Goal: Information Seeking & Learning: Learn about a topic

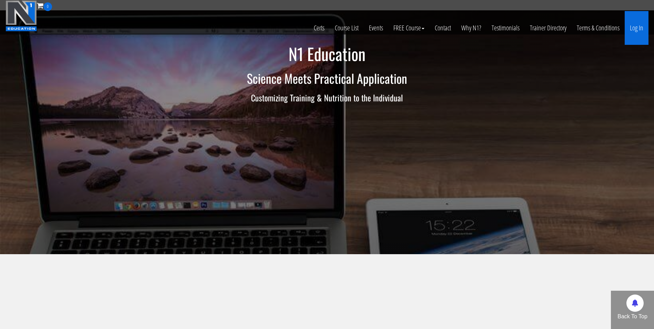
click at [628, 31] on link "Log In" at bounding box center [637, 28] width 24 height 34
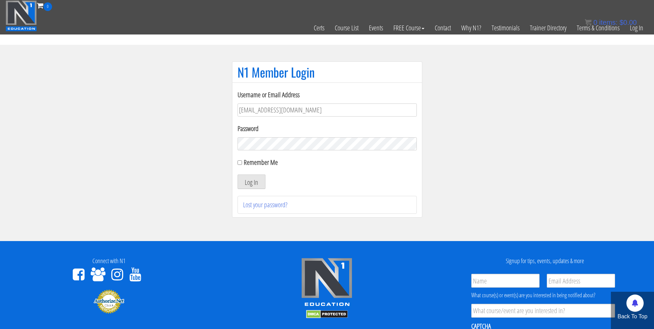
type input "[EMAIL_ADDRESS][DOMAIN_NAME]"
click at [238, 175] on button "Log In" at bounding box center [252, 182] width 28 height 14
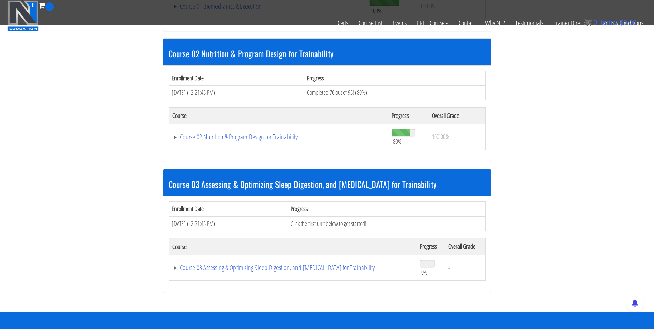
scroll to position [325, 0]
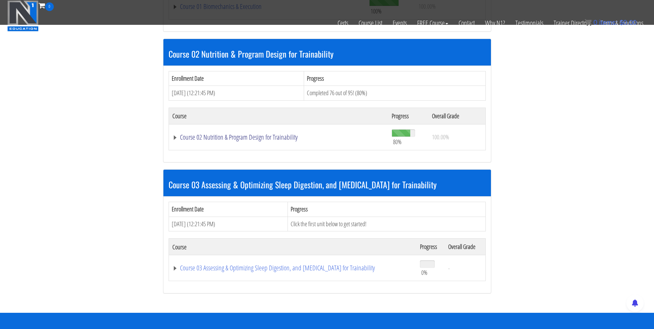
click at [270, 137] on link "Course 02 Nutrition & Program Design for Trainability" at bounding box center [278, 137] width 213 height 7
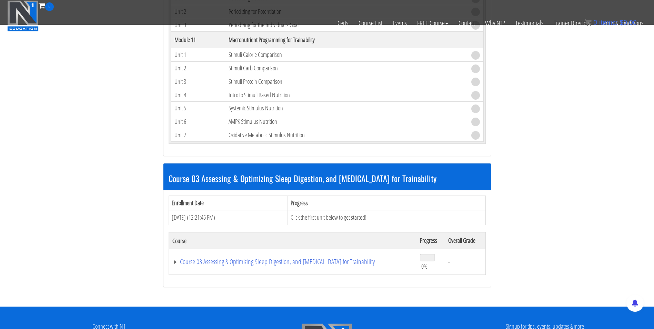
scroll to position [1847, 0]
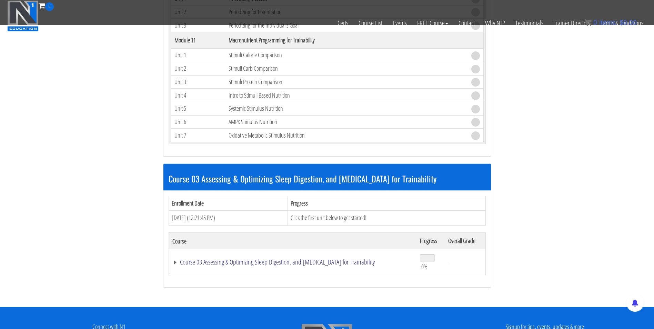
click at [247, 263] on link "Course 03 Assessing & Optimizing Sleep Digestion, and [MEDICAL_DATA] for Traina…" at bounding box center [292, 262] width 241 height 7
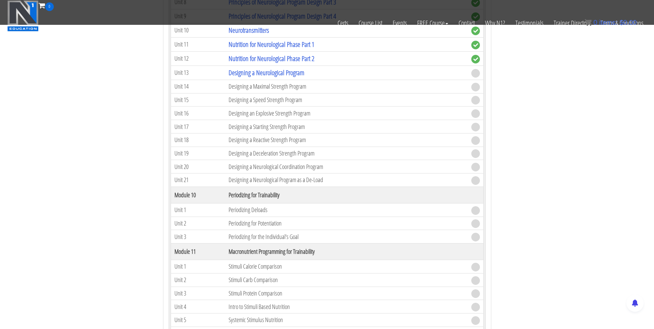
scroll to position [1635, 0]
click at [270, 72] on link "Designing a Neurological Program" at bounding box center [267, 72] width 76 height 9
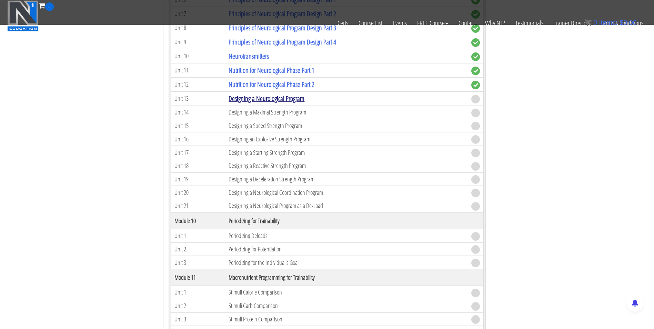
scroll to position [1609, 0]
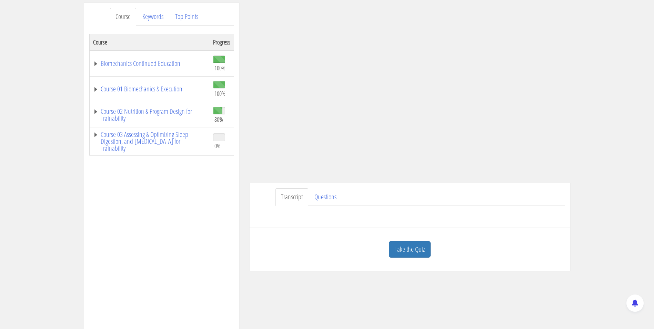
scroll to position [87, 0]
click at [404, 250] on link "Take the Quiz" at bounding box center [410, 249] width 42 height 17
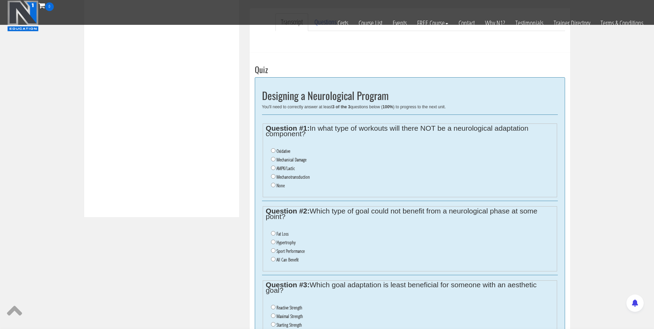
scroll to position [218, 0]
click at [275, 149] on input "Oxidative" at bounding box center [273, 151] width 4 height 4
radio input "true"
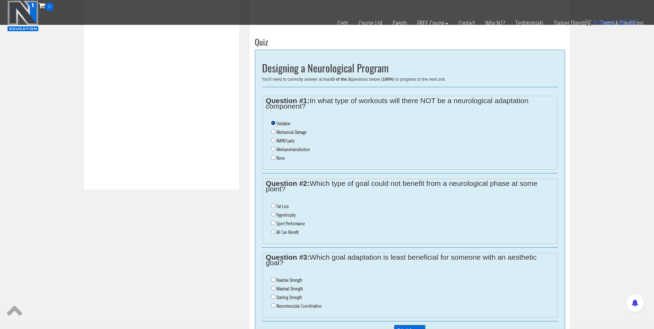
scroll to position [246, 0]
click at [279, 216] on label "Hypertrophy" at bounding box center [286, 215] width 19 height 6
click at [276, 216] on input "Hypertrophy" at bounding box center [273, 214] width 4 height 4
radio input "true"
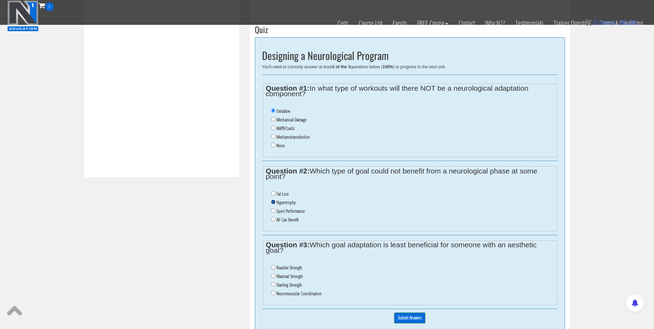
scroll to position [259, 0]
click at [281, 193] on label "Fat Loss" at bounding box center [283, 194] width 12 height 6
click at [276, 193] on input "Fat Loss" at bounding box center [273, 193] width 4 height 4
radio input "true"
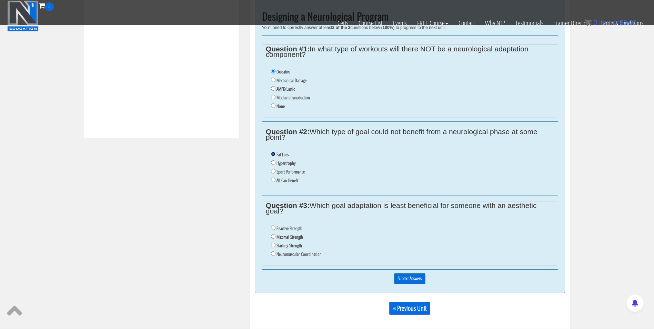
scroll to position [257, 0]
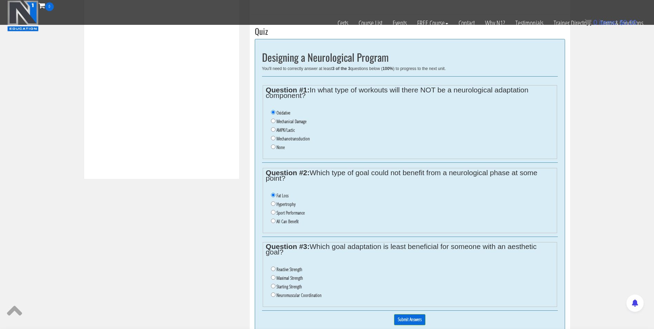
click at [277, 148] on label "None" at bounding box center [281, 148] width 8 height 6
click at [276, 148] on input "None" at bounding box center [273, 147] width 4 height 4
radio input "true"
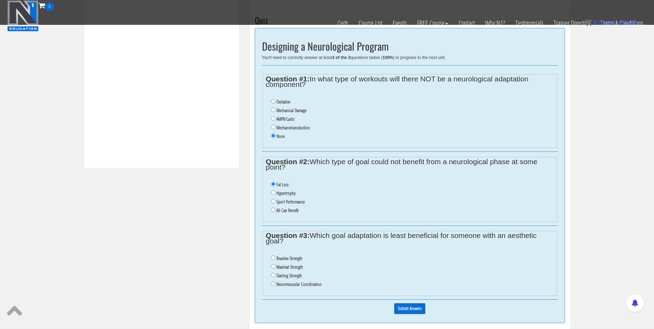
click at [288, 258] on label "Reactive Strength" at bounding box center [290, 259] width 26 height 6
click at [276, 258] on input "Reactive Strength" at bounding box center [273, 258] width 4 height 4
radio input "true"
click at [285, 278] on label "Starting Strength" at bounding box center [290, 276] width 26 height 6
click at [276, 277] on input "Starting Strength" at bounding box center [273, 275] width 4 height 4
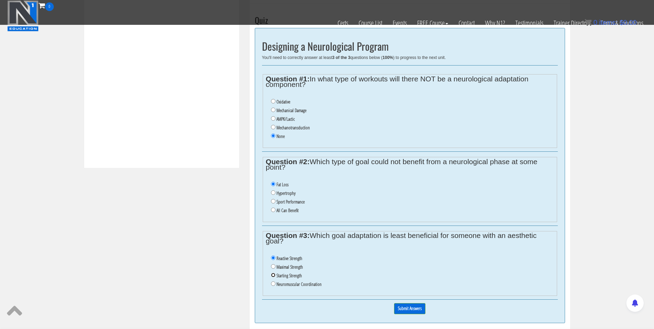
radio input "true"
click at [283, 285] on label "Neuromuscular Coordination" at bounding box center [299, 284] width 45 height 6
click at [276, 285] on input "Neuromuscular Coordination" at bounding box center [273, 283] width 4 height 4
radio input "true"
click at [282, 267] on label "Maximal Strength" at bounding box center [290, 267] width 27 height 6
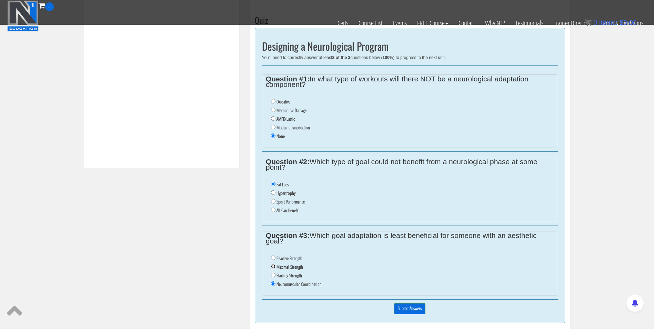
click at [276, 267] on input "Maximal Strength" at bounding box center [273, 266] width 4 height 4
radio input "true"
click at [406, 307] on input "Submit Answers" at bounding box center [409, 308] width 31 height 11
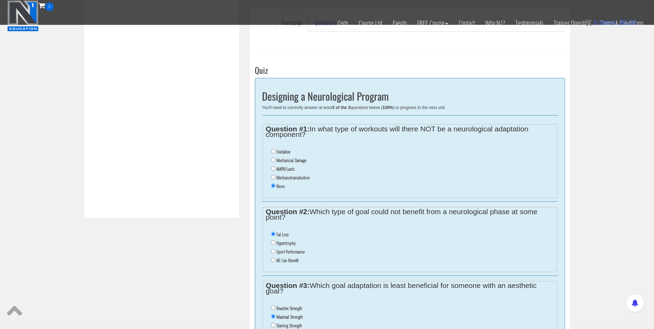
scroll to position [246, 0]
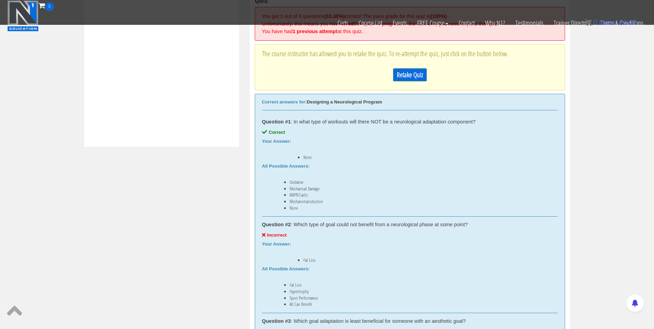
scroll to position [286, 0]
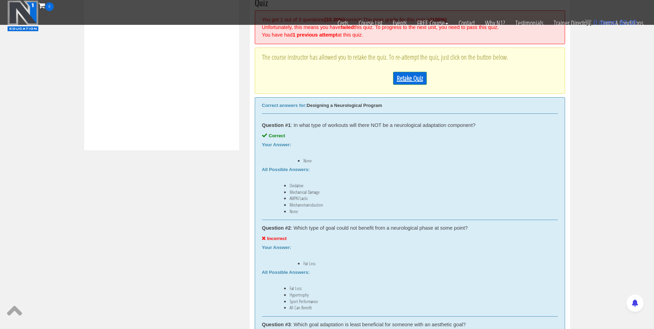
click at [401, 75] on link "Retake Quiz" at bounding box center [410, 78] width 34 height 13
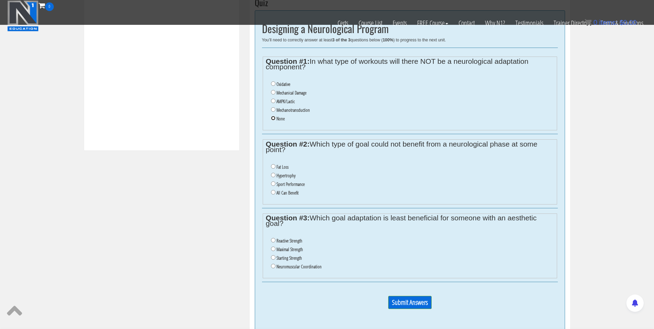
click at [273, 120] on input "None" at bounding box center [273, 118] width 4 height 4
radio input "true"
click at [272, 176] on input "Hypertrophy" at bounding box center [273, 175] width 4 height 4
radio input "true"
click at [274, 191] on input "All Can Benefit" at bounding box center [273, 192] width 4 height 4
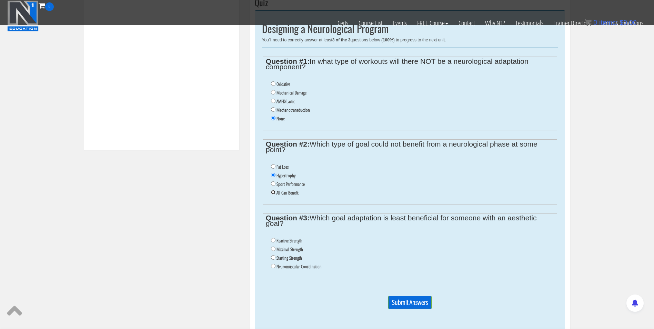
radio input "true"
click at [271, 248] on input "Maximal Strength" at bounding box center [273, 249] width 4 height 4
radio input "true"
click at [272, 240] on input "Reactive Strength" at bounding box center [273, 240] width 4 height 4
radio input "true"
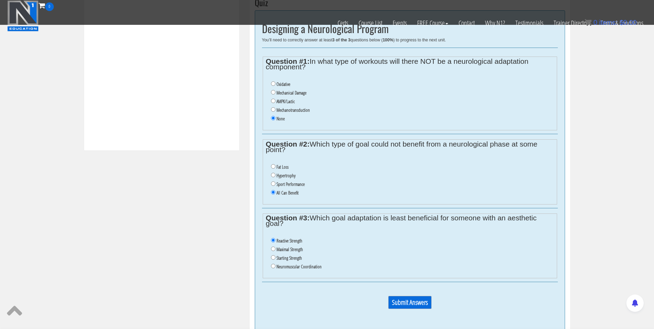
click at [407, 301] on input "Submit Answers" at bounding box center [409, 302] width 43 height 13
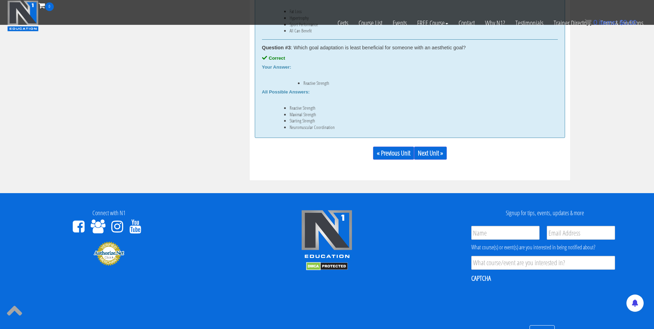
scroll to position [551, 0]
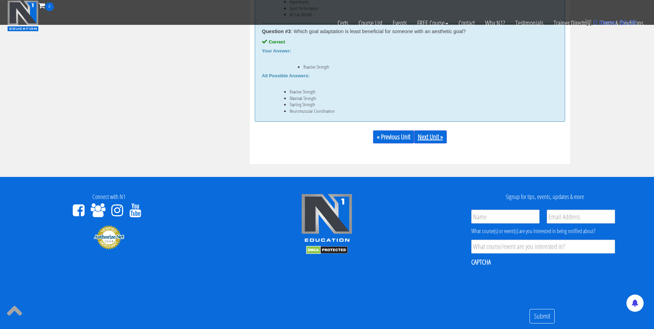
click at [431, 138] on link "Next Unit »" at bounding box center [430, 136] width 33 height 13
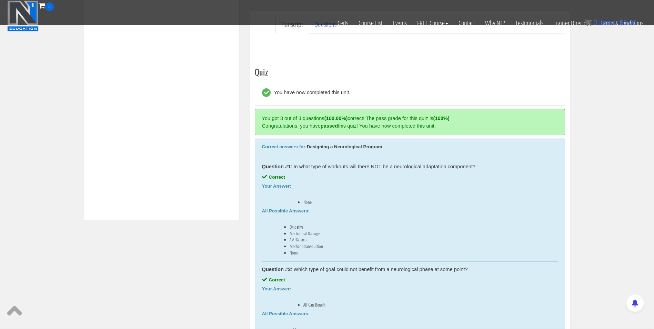
scroll to position [195, 0]
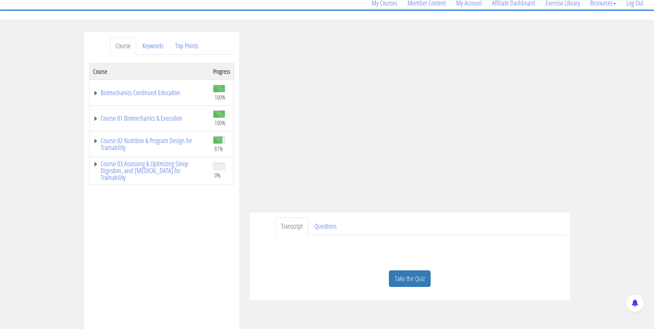
scroll to position [69, 0]
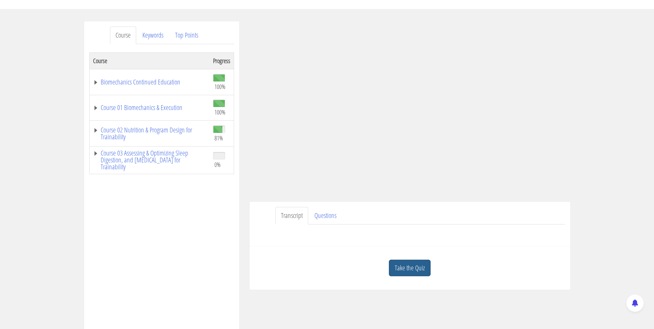
click at [409, 267] on link "Take the Quiz" at bounding box center [410, 268] width 42 height 17
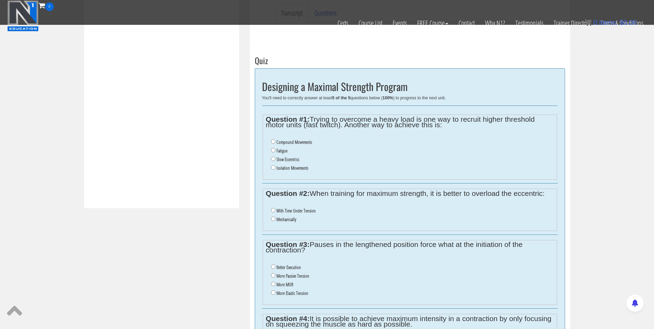
scroll to position [228, 0]
click at [279, 151] on label "Fatigue" at bounding box center [282, 151] width 11 height 6
click at [276, 151] on input "Fatigue" at bounding box center [273, 150] width 4 height 4
radio input "true"
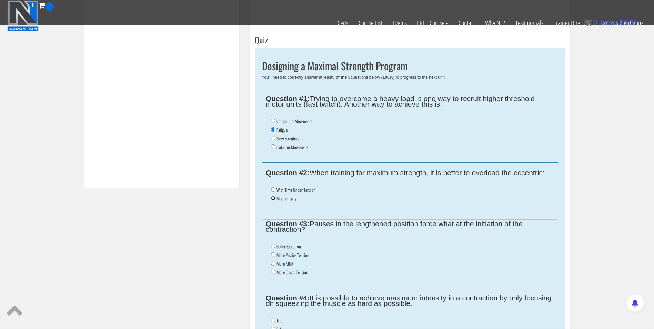
click at [274, 199] on input "Mechanically" at bounding box center [273, 198] width 4 height 4
radio input "true"
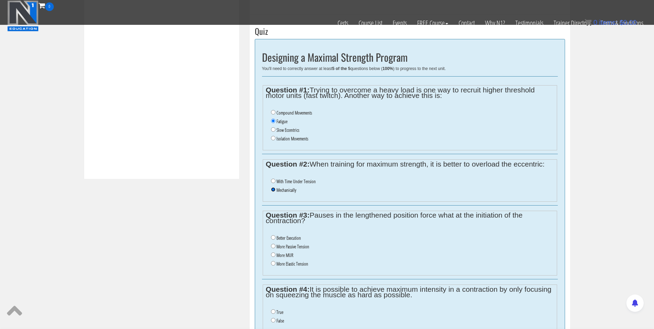
scroll to position [267, 0]
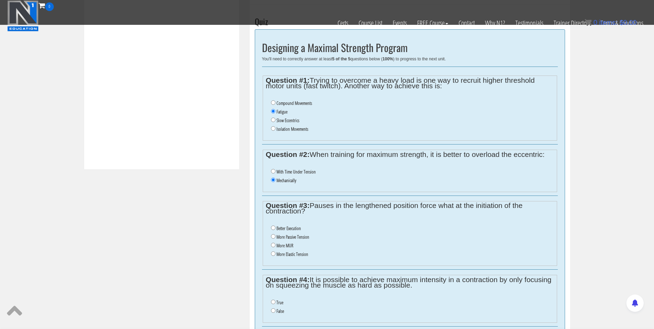
click at [277, 247] on label "More MUR" at bounding box center [285, 246] width 17 height 6
click at [276, 247] on input "More MUR" at bounding box center [273, 245] width 4 height 4
radio input "true"
click at [277, 247] on label "More MUR" at bounding box center [285, 246] width 17 height 6
click at [276, 247] on input "More MUR" at bounding box center [273, 245] width 4 height 4
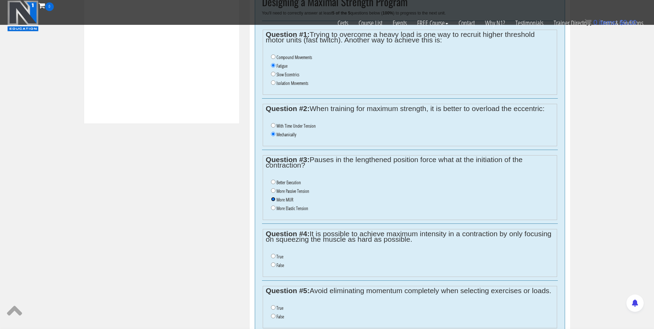
scroll to position [313, 0]
click at [271, 267] on input "False" at bounding box center [273, 265] width 4 height 4
radio input "true"
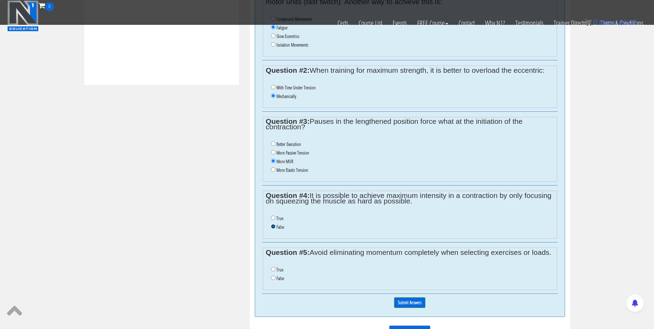
scroll to position [350, 0]
click at [271, 268] on input "True" at bounding box center [273, 270] width 4 height 4
radio input "true"
click at [281, 279] on label "False" at bounding box center [281, 279] width 8 height 6
click at [276, 279] on input "False" at bounding box center [273, 278] width 4 height 4
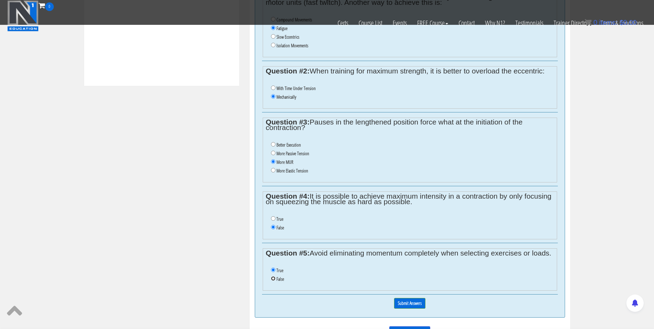
radio input "true"
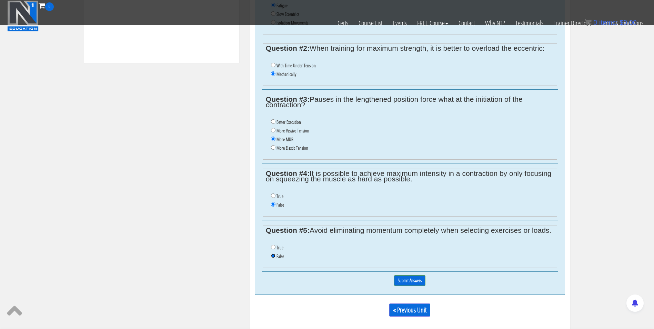
scroll to position [373, 0]
click at [271, 248] on input "True" at bounding box center [273, 247] width 4 height 4
radio input "true"
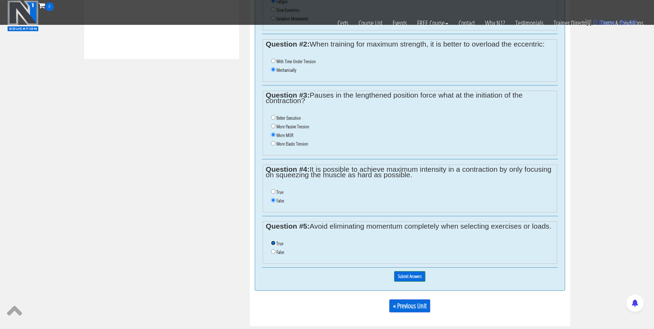
scroll to position [377, 0]
click at [405, 277] on input "Submit Answers" at bounding box center [409, 276] width 31 height 11
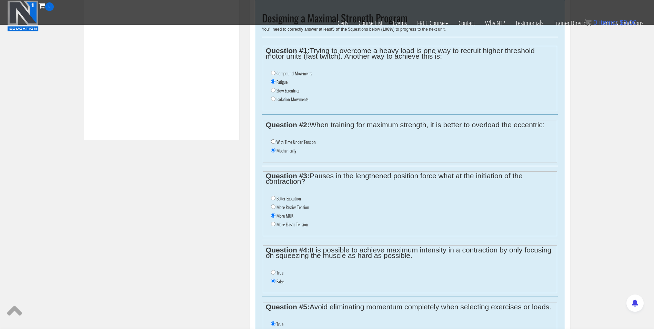
scroll to position [270, 0]
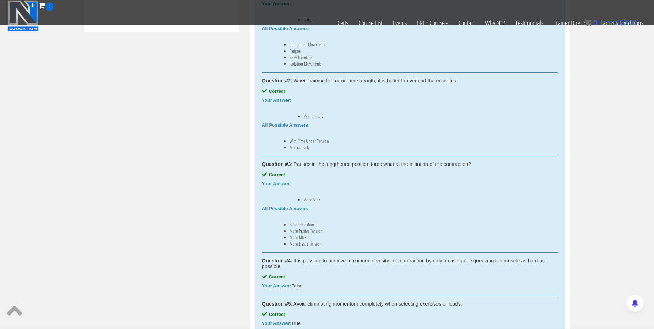
scroll to position [459, 0]
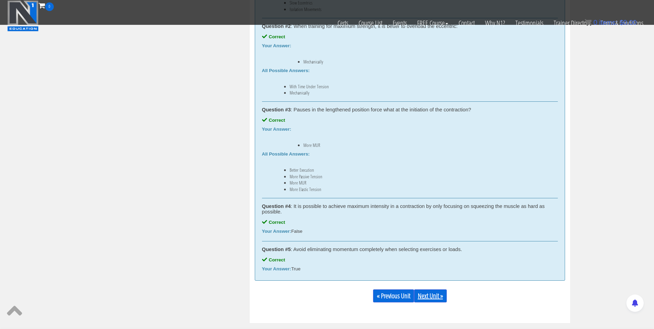
click at [438, 295] on link "Next Unit »" at bounding box center [430, 295] width 33 height 13
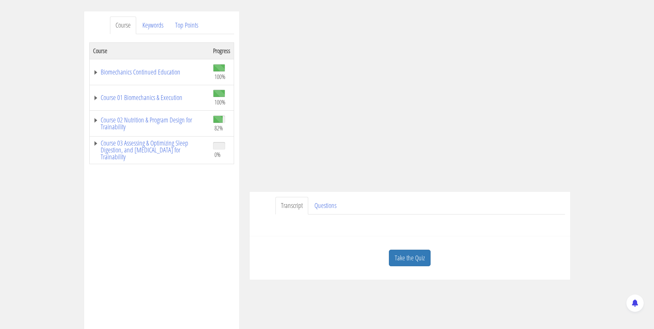
scroll to position [75, 0]
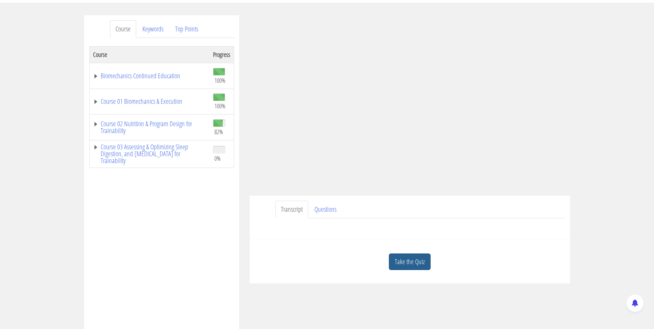
click at [406, 263] on link "Take the Quiz" at bounding box center [410, 262] width 42 height 17
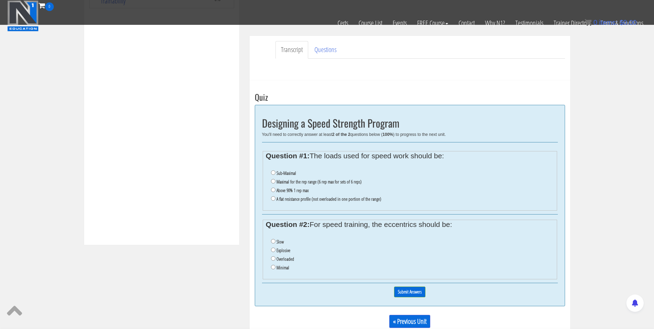
scroll to position [210, 0]
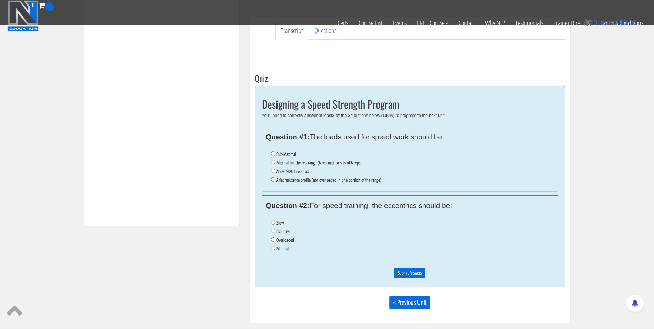
click at [280, 154] on label "Sub-Maximal" at bounding box center [287, 154] width 20 height 6
click at [276, 154] on input "Sub-Maximal" at bounding box center [273, 153] width 4 height 4
radio input "true"
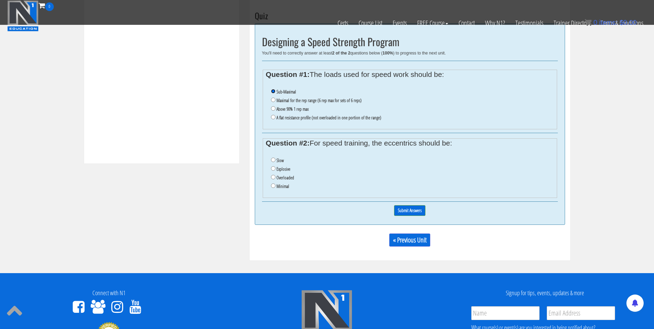
scroll to position [271, 0]
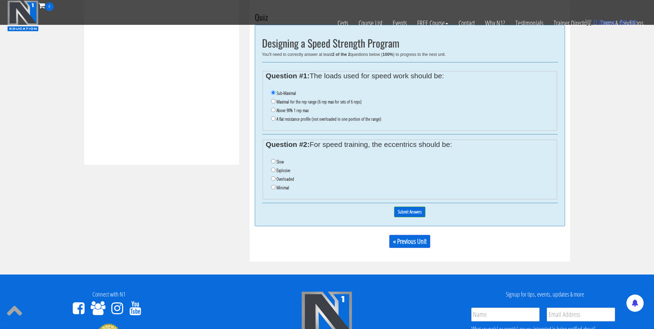
click at [272, 184] on li "Minimal" at bounding box center [412, 187] width 283 height 9
click at [272, 187] on input "Minimal" at bounding box center [273, 187] width 4 height 4
radio input "true"
drag, startPoint x: 404, startPoint y: 210, endPoint x: 386, endPoint y: 210, distance: 17.2
click at [386, 210] on div "0% Submit Answers" at bounding box center [410, 212] width 296 height 18
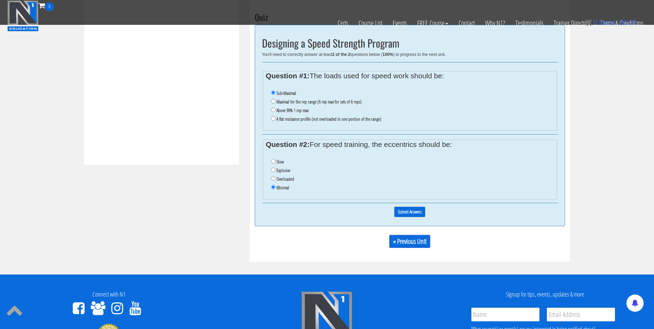
click at [403, 212] on input "Submit Answers" at bounding box center [409, 212] width 31 height 11
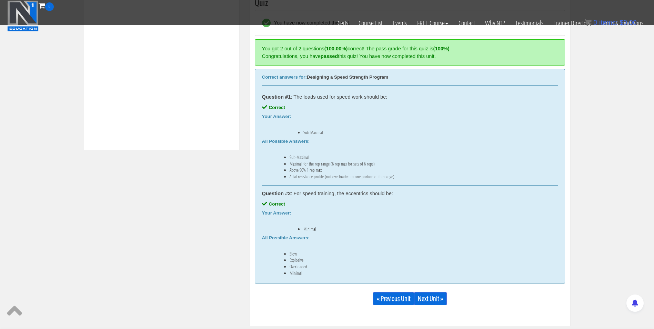
scroll to position [301, 0]
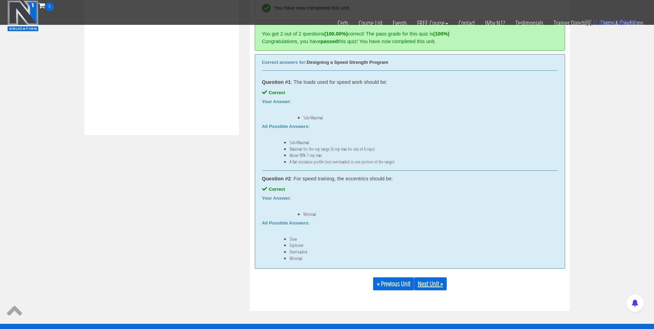
click at [428, 282] on link "Next Unit »" at bounding box center [430, 283] width 33 height 13
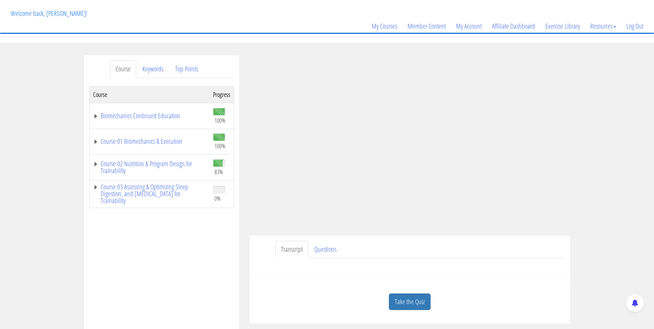
scroll to position [58, 0]
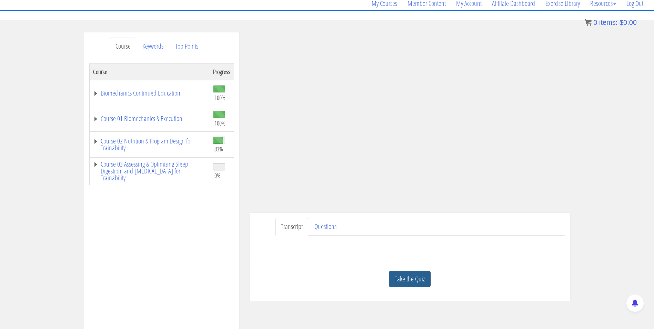
click at [414, 275] on link "Take the Quiz" at bounding box center [410, 279] width 42 height 17
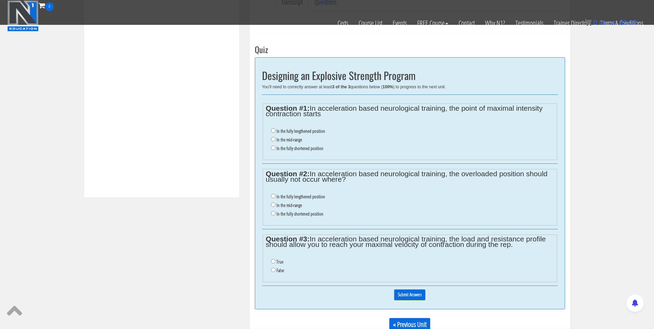
scroll to position [239, 0]
click at [271, 131] on input "In the fully lengthened position" at bounding box center [273, 131] width 4 height 4
radio input "true"
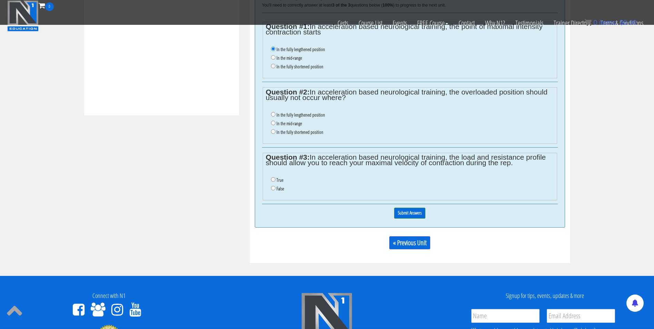
scroll to position [331, 0]
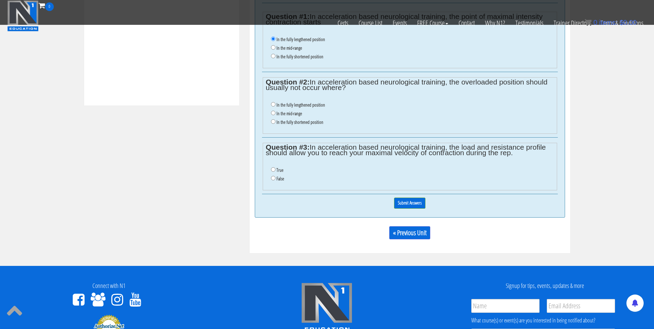
click at [284, 105] on label "In the fully lengthened position" at bounding box center [301, 105] width 49 height 6
click at [276, 105] on input "In the fully lengthened position" at bounding box center [273, 104] width 4 height 4
radio input "true"
click at [282, 123] on label "In the fully shortened position" at bounding box center [300, 122] width 47 height 6
click at [276, 123] on input "In the fully shortened position" at bounding box center [273, 121] width 4 height 4
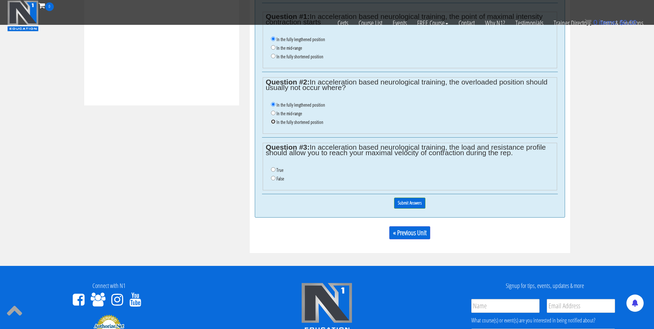
radio input "true"
click at [273, 171] on input "True" at bounding box center [273, 169] width 4 height 4
radio input "true"
click at [406, 200] on input "Submit Answers" at bounding box center [409, 203] width 31 height 11
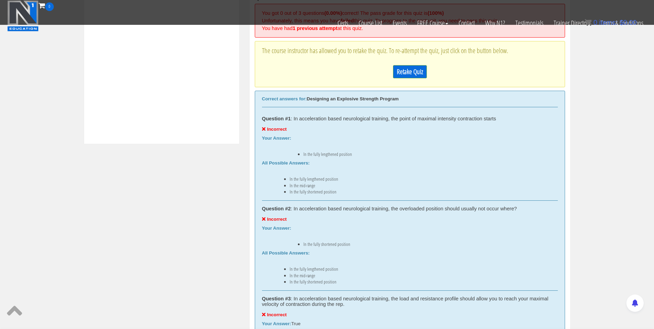
scroll to position [270, 0]
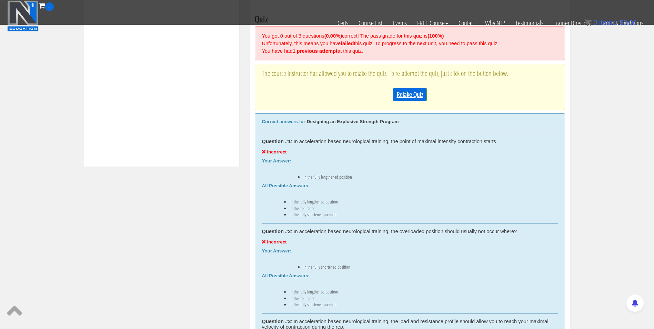
click at [416, 95] on link "Retake Quiz" at bounding box center [410, 94] width 34 height 13
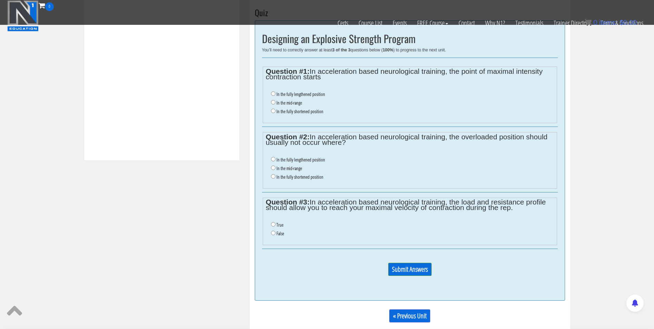
scroll to position [275, 0]
click at [272, 102] on input "In the mid-range" at bounding box center [273, 103] width 4 height 4
radio input "true"
click at [271, 170] on input "In the mid-range" at bounding box center [273, 168] width 4 height 4
radio input "true"
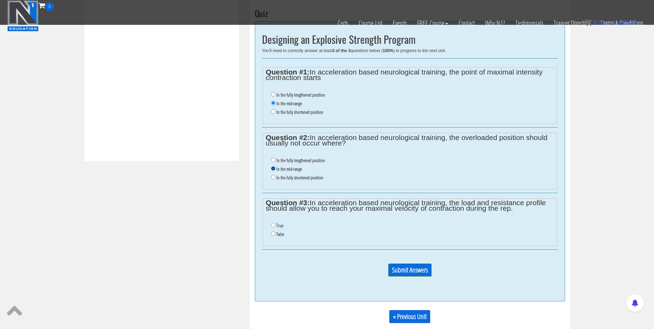
click at [271, 170] on input "In the mid-range" at bounding box center [273, 168] width 4 height 4
click at [271, 159] on input "In the fully lengthened position" at bounding box center [273, 160] width 4 height 4
radio input "true"
click at [274, 227] on input "True" at bounding box center [273, 225] width 4 height 4
radio input "true"
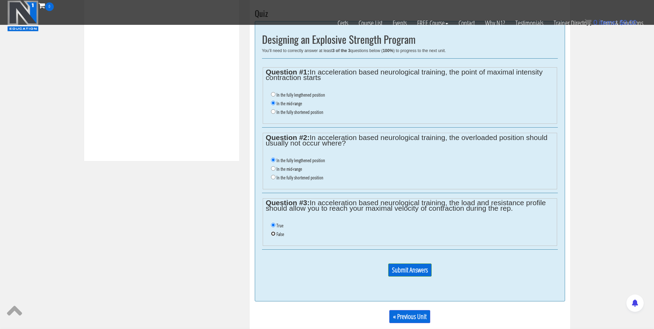
click at [273, 233] on input "False" at bounding box center [273, 233] width 4 height 4
radio input "true"
click at [406, 267] on input "Submit Answers" at bounding box center [409, 270] width 43 height 13
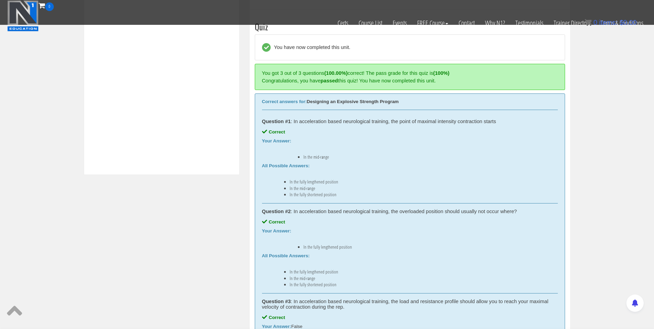
scroll to position [337, 0]
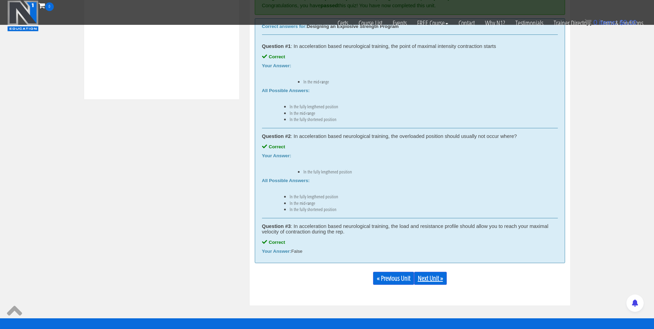
click at [435, 280] on link "Next Unit »" at bounding box center [430, 278] width 33 height 13
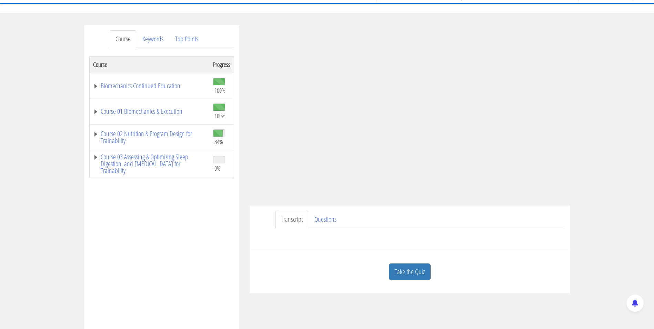
scroll to position [66, 0]
click at [411, 268] on link "Take the Quiz" at bounding box center [410, 271] width 42 height 17
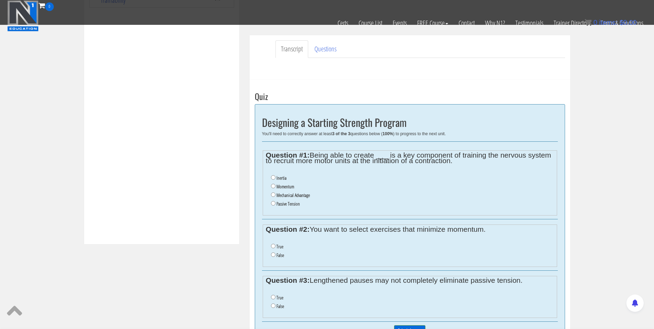
scroll to position [226, 0]
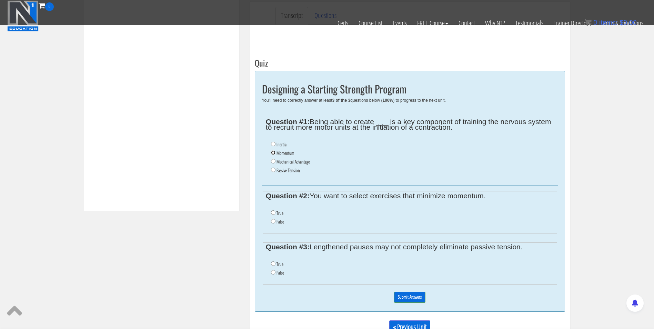
click at [273, 152] on input "Momentum" at bounding box center [273, 152] width 4 height 4
radio input "true"
click at [273, 221] on input "False" at bounding box center [273, 221] width 4 height 4
radio input "true"
click at [272, 266] on input "True" at bounding box center [273, 263] width 4 height 4
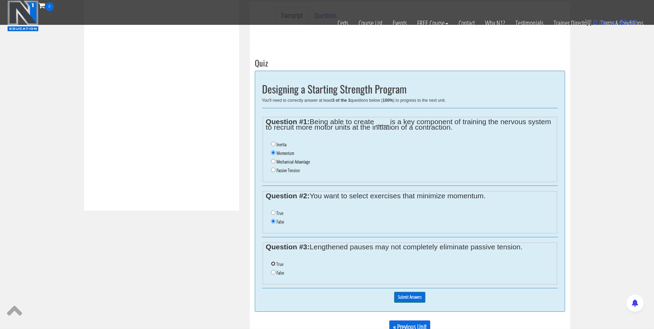
radio input "true"
drag, startPoint x: 410, startPoint y: 296, endPoint x: 398, endPoint y: 297, distance: 11.4
click at [398, 297] on input "Submit Answers" at bounding box center [409, 297] width 31 height 11
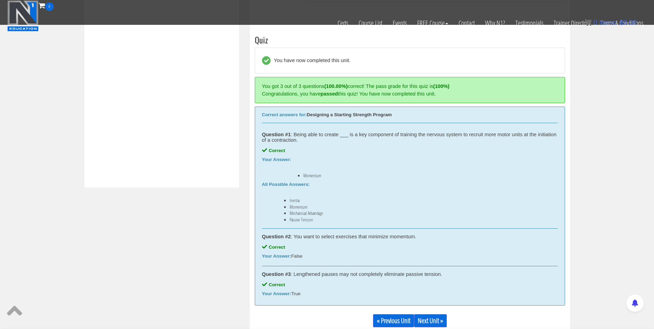
scroll to position [262, 0]
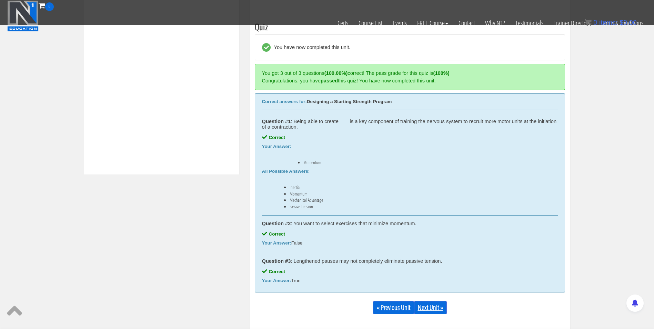
click at [441, 308] on link "Next Unit »" at bounding box center [430, 307] width 33 height 13
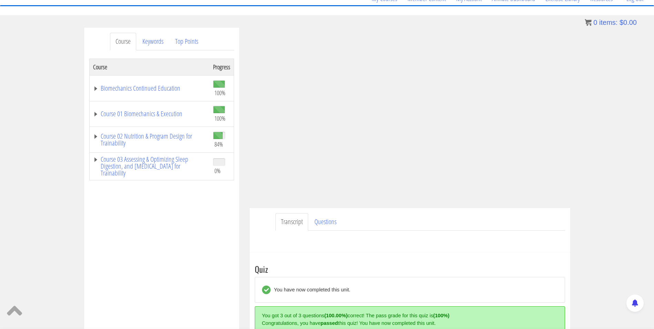
scroll to position [55, 0]
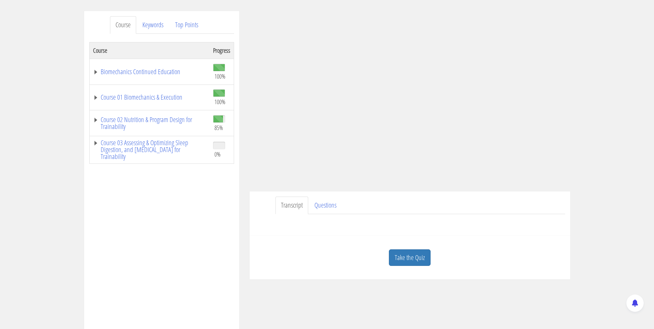
scroll to position [81, 0]
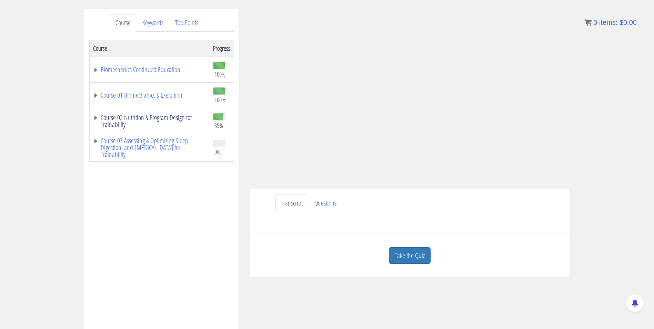
click at [175, 124] on link "Course 02 Nutrition & Program Design for Trainability" at bounding box center [149, 121] width 113 height 14
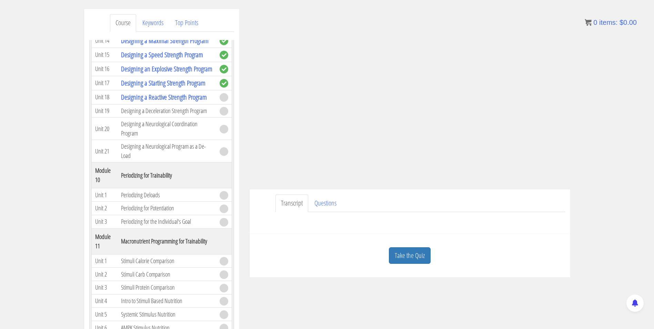
scroll to position [1614, 0]
click at [406, 254] on link "Take the Quiz" at bounding box center [410, 255] width 42 height 17
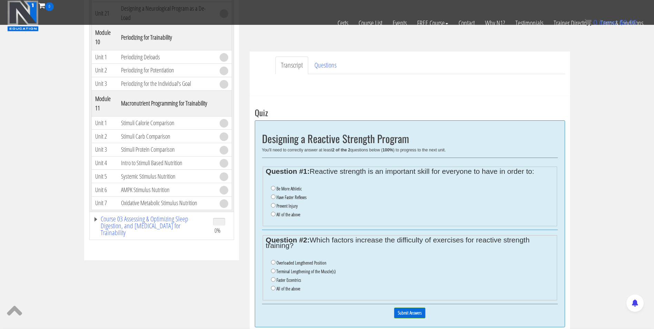
scroll to position [202, 0]
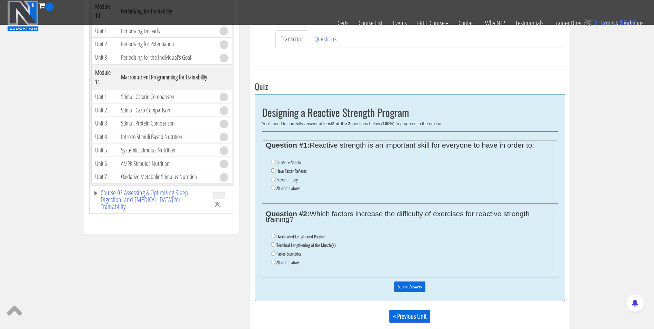
click at [290, 172] on label "Have Faster Reflexes" at bounding box center [292, 171] width 30 height 6
click at [276, 172] on input "Have Faster Reflexes" at bounding box center [273, 170] width 4 height 4
radio input "true"
click at [290, 190] on label "All of the above" at bounding box center [289, 189] width 24 height 6
click at [276, 190] on input "All of the above" at bounding box center [273, 188] width 4 height 4
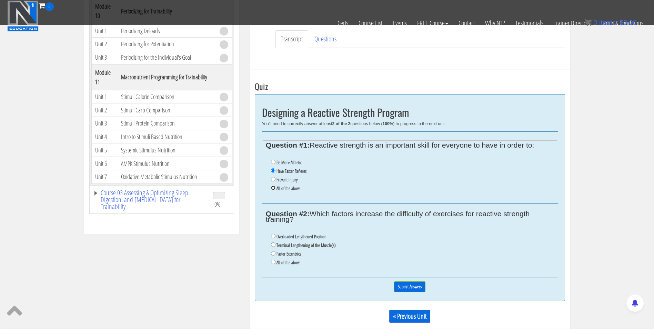
radio input "true"
click at [289, 255] on label "Faster Eccentrics" at bounding box center [289, 254] width 24 height 6
click at [276, 255] on input "Faster Eccentrics" at bounding box center [273, 253] width 4 height 4
radio input "true"
click at [418, 285] on input "Submit Answers" at bounding box center [409, 286] width 31 height 11
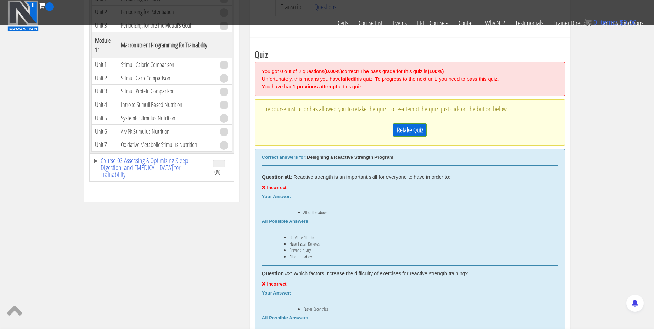
scroll to position [262, 0]
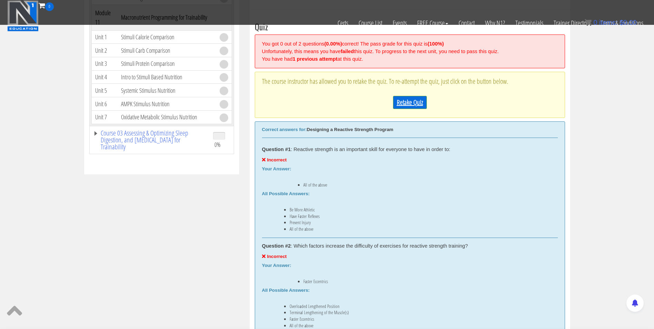
click at [408, 102] on link "Retake Quiz" at bounding box center [410, 102] width 34 height 13
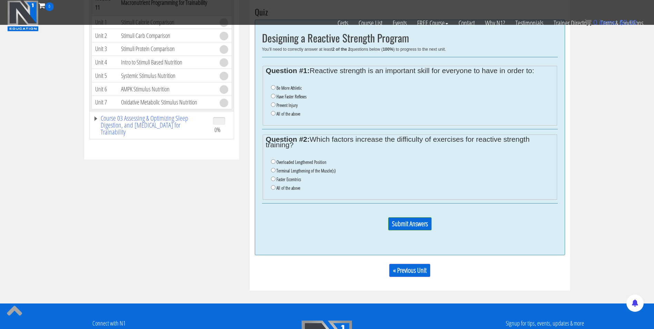
scroll to position [264, 0]
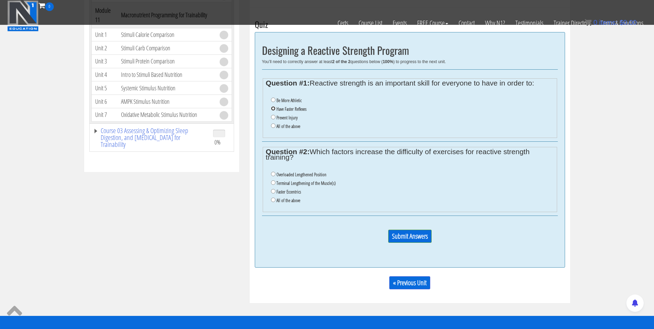
click at [273, 108] on input "Have Faster Reflexes" at bounding box center [273, 108] width 4 height 4
radio input "true"
click at [275, 184] on input "Terminal Lengthening of the Muscle(s)" at bounding box center [273, 182] width 4 height 4
radio input "true"
click at [424, 237] on input "Submit Answers" at bounding box center [409, 236] width 43 height 13
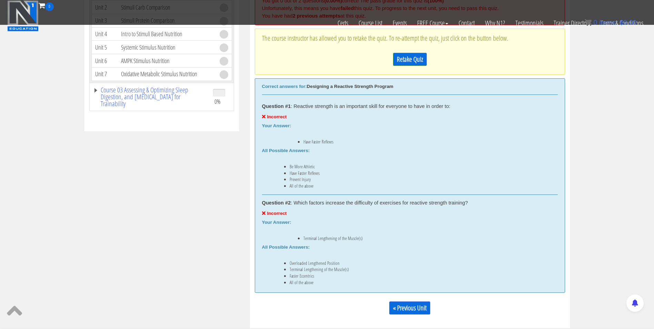
scroll to position [305, 0]
click at [418, 60] on link "Retake Quiz" at bounding box center [410, 58] width 34 height 13
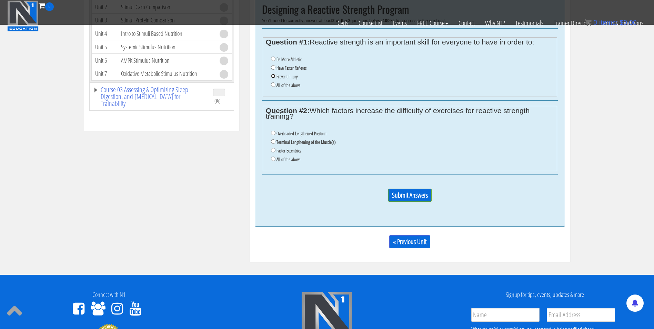
click at [272, 78] on input "Prevent Injury" at bounding box center [273, 76] width 4 height 4
radio input "true"
click at [271, 135] on input "Overloaded Lengthened Position" at bounding box center [273, 133] width 4 height 4
radio input "true"
click at [405, 195] on input "Submit Answers" at bounding box center [409, 195] width 43 height 13
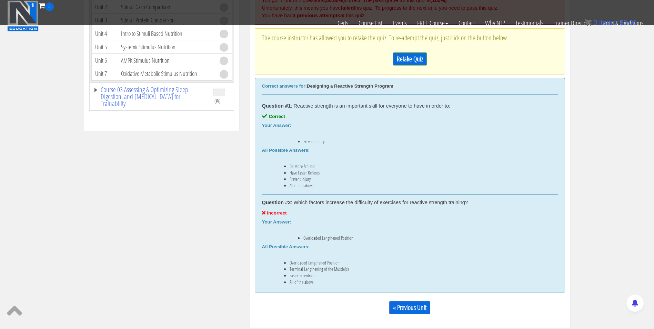
scroll to position [262, 0]
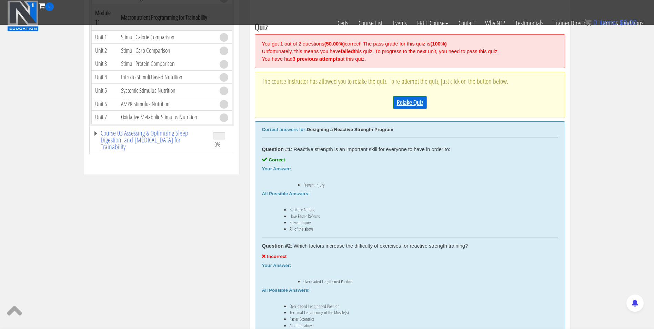
click at [412, 100] on link "Retake Quiz" at bounding box center [410, 102] width 34 height 13
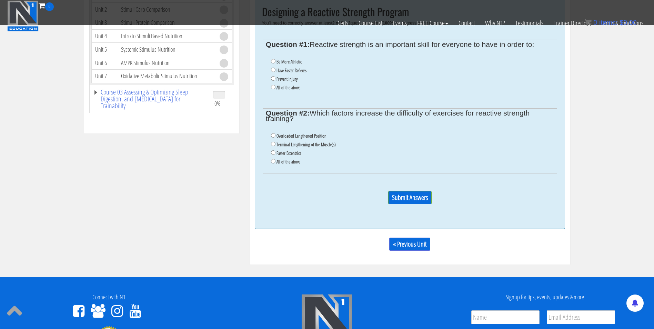
scroll to position [302, 0]
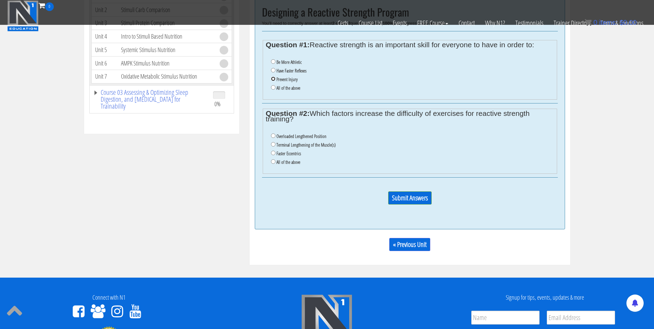
click at [274, 78] on input "Prevent Injury" at bounding box center [273, 79] width 4 height 4
radio input "true"
click at [273, 162] on input "All of the above" at bounding box center [273, 161] width 4 height 4
radio input "true"
click at [419, 201] on input "Submit Answers" at bounding box center [409, 197] width 43 height 13
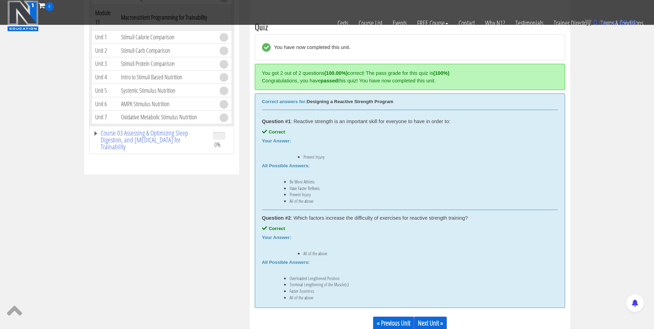
scroll to position [305, 0]
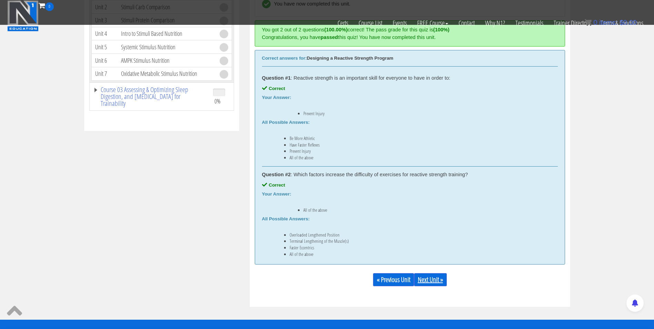
click at [428, 279] on link "Next Unit »" at bounding box center [430, 279] width 33 height 13
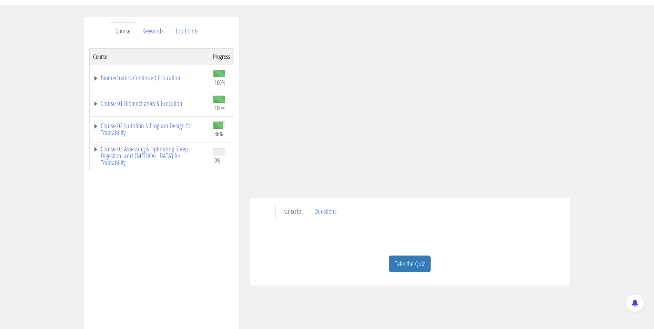
scroll to position [73, 0]
click at [407, 265] on link "Take the Quiz" at bounding box center [410, 263] width 42 height 17
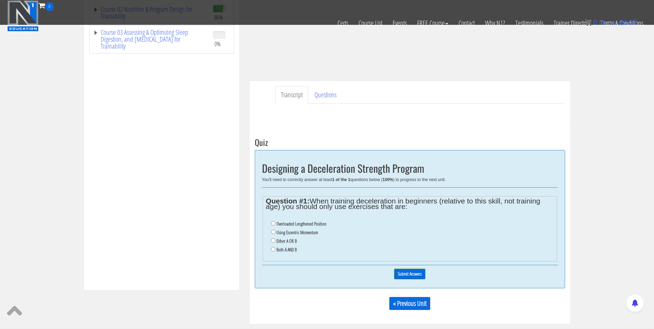
scroll to position [146, 0]
click at [287, 242] on label "Either A OR B" at bounding box center [287, 242] width 20 height 6
click at [276, 242] on input "Either A OR B" at bounding box center [273, 241] width 4 height 4
radio input "true"
click at [403, 272] on input "Submit Answers" at bounding box center [409, 274] width 31 height 11
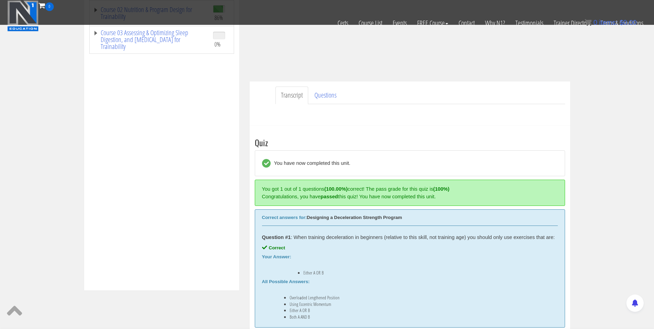
scroll to position [262, 0]
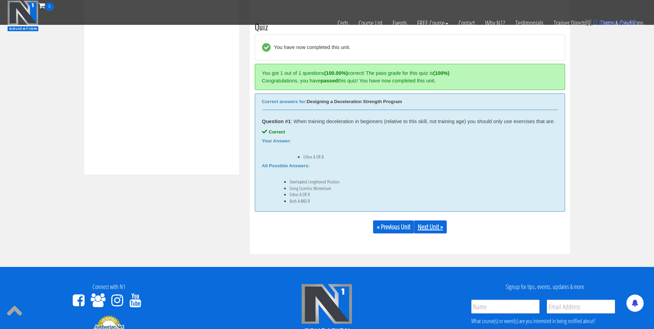
click at [433, 227] on link "Next Unit »" at bounding box center [430, 226] width 33 height 13
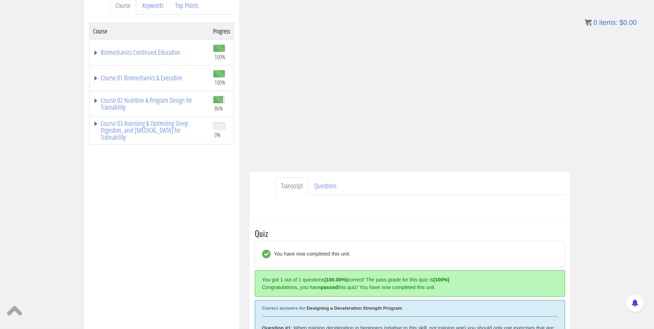
scroll to position [102, 0]
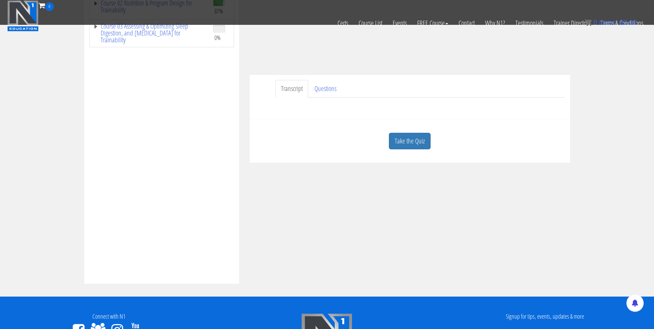
scroll to position [179, 0]
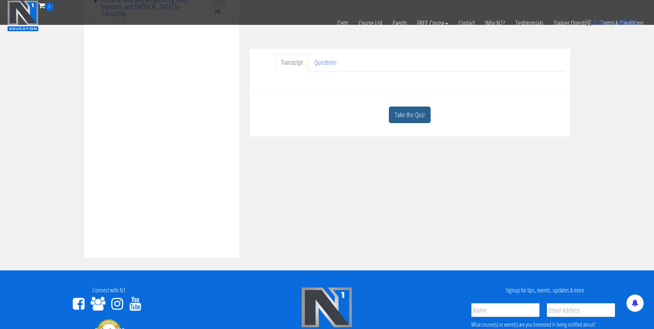
click at [409, 119] on link "Take the Quiz" at bounding box center [410, 115] width 42 height 17
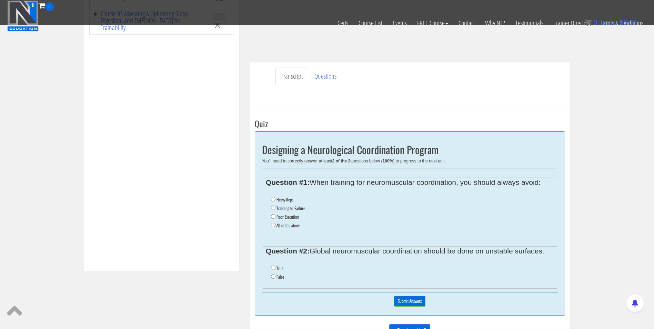
scroll to position [187, 0]
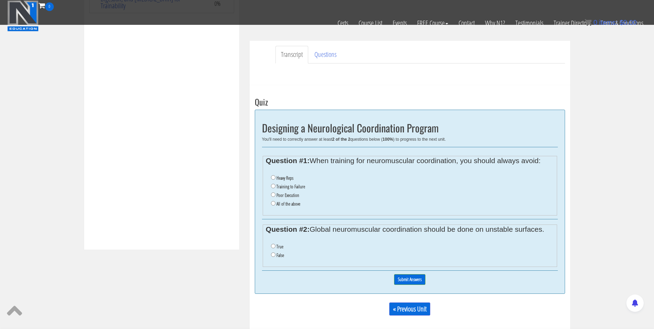
click at [286, 185] on label "Training to Failure" at bounding box center [291, 187] width 29 height 6
click at [276, 185] on input "Training to Failure" at bounding box center [273, 186] width 4 height 4
radio input "true"
click at [282, 204] on label "All of the above" at bounding box center [289, 204] width 24 height 6
click at [276, 204] on input "All of the above" at bounding box center [273, 203] width 4 height 4
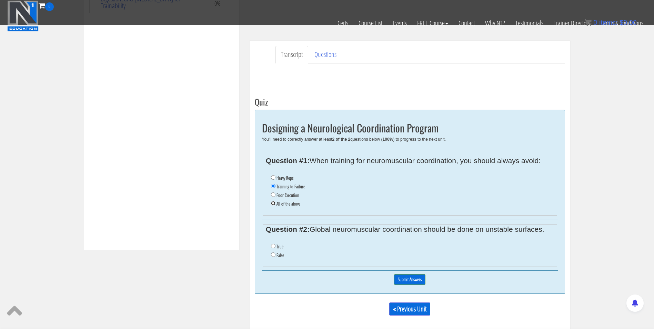
radio input "true"
click at [317, 240] on ul "True False" at bounding box center [410, 251] width 288 height 24
click at [275, 255] on input "False" at bounding box center [273, 254] width 4 height 4
radio input "true"
click at [412, 279] on input "Submit Answers" at bounding box center [409, 279] width 31 height 11
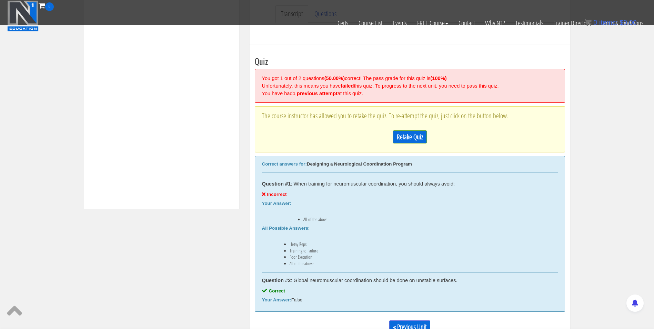
scroll to position [262, 0]
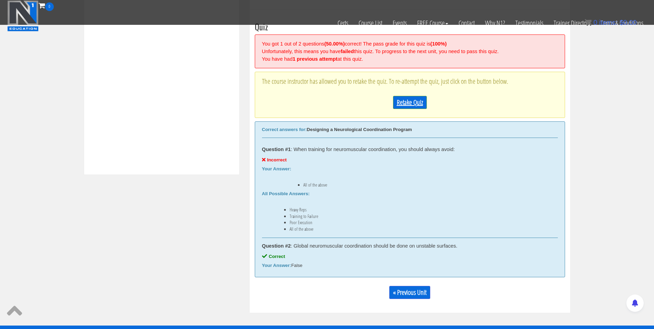
click at [409, 99] on link "Retake Quiz" at bounding box center [410, 102] width 34 height 13
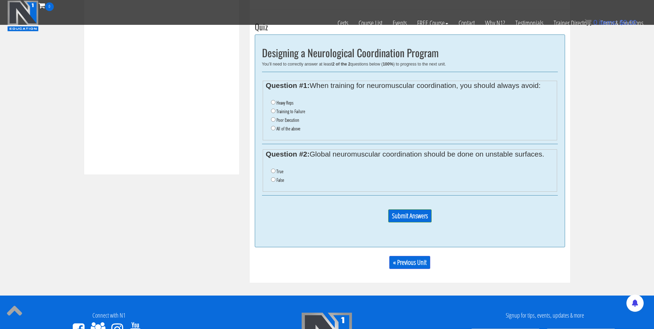
scroll to position [249, 0]
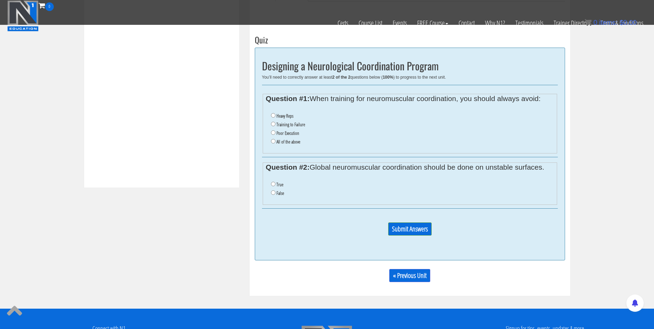
click at [280, 132] on label "Poor Execution" at bounding box center [288, 133] width 23 height 6
click at [276, 132] on input "Poor Execution" at bounding box center [273, 132] width 4 height 4
radio input "true"
click at [278, 190] on li "False" at bounding box center [412, 193] width 283 height 9
click at [276, 194] on li "False" at bounding box center [412, 193] width 283 height 9
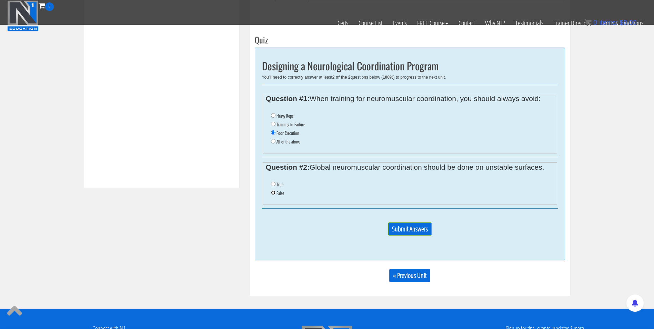
click at [273, 194] on input "False" at bounding box center [273, 192] width 4 height 4
radio input "true"
click at [416, 235] on input "Submit Answers" at bounding box center [409, 228] width 43 height 13
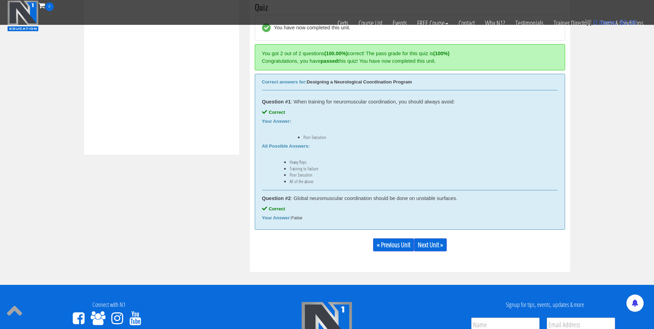
scroll to position [282, 0]
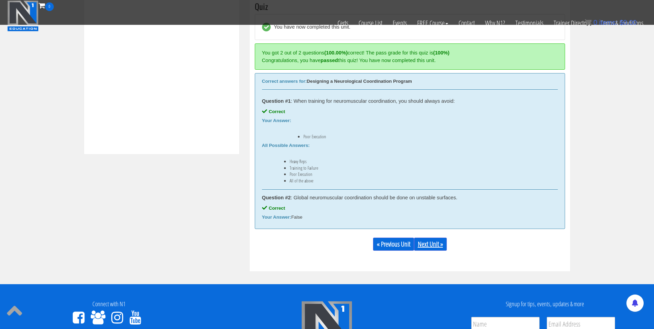
click at [436, 245] on link "Next Unit »" at bounding box center [430, 244] width 33 height 13
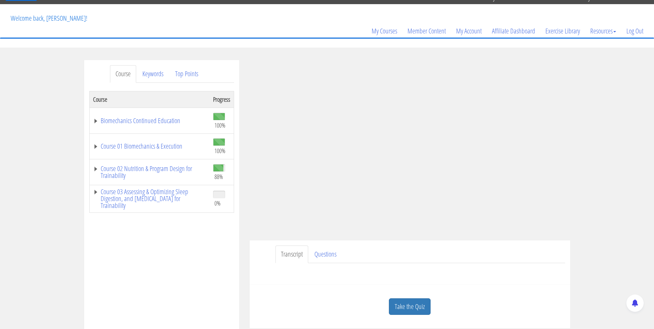
scroll to position [30, 0]
click at [413, 306] on link "Take the Quiz" at bounding box center [410, 307] width 42 height 17
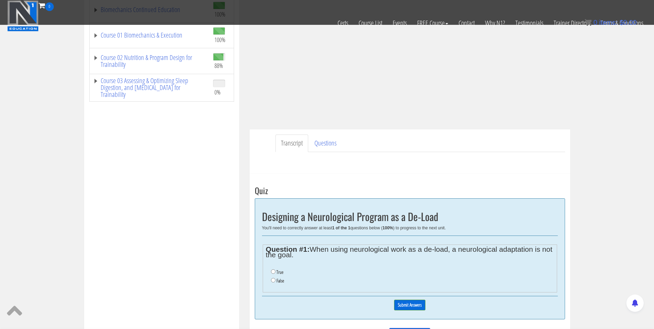
scroll to position [166, 0]
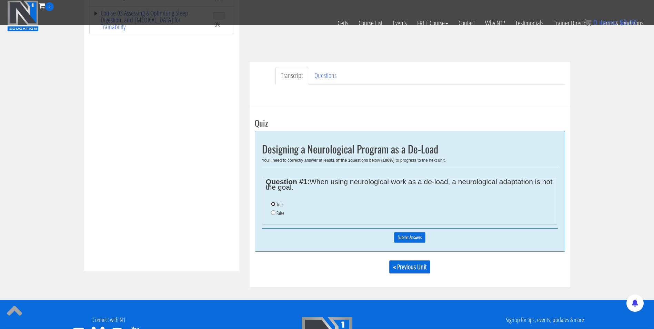
click at [271, 203] on input "True" at bounding box center [273, 204] width 4 height 4
radio input "true"
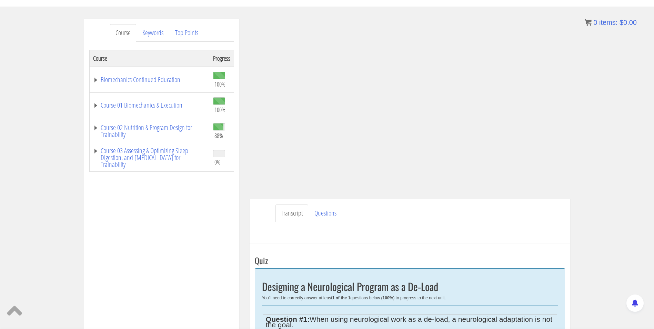
scroll to position [71, 0]
click at [383, 220] on ul "Transcript Questions" at bounding box center [421, 214] width 290 height 18
click at [346, 251] on div "Take the Quiz Quiz Designing a Neurological Program as a De-Load You'll need to…" at bounding box center [410, 334] width 321 height 181
click at [228, 229] on div "Course Progress Biomechanics Continued Education 100% Module 1 Continued Educat…" at bounding box center [161, 222] width 145 height 345
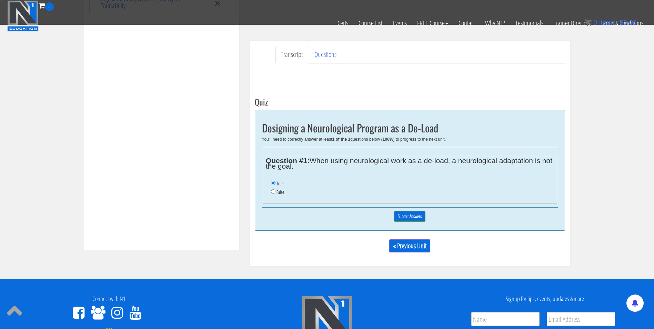
scroll to position [188, 0]
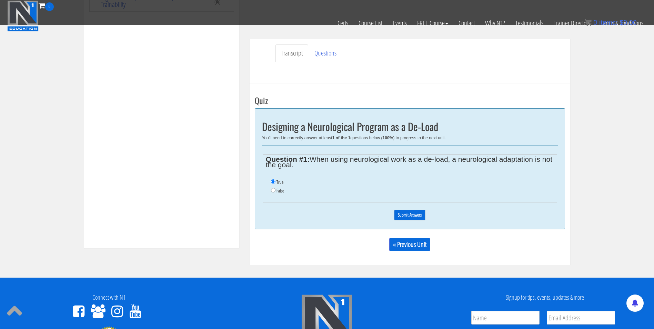
click at [405, 212] on input "Submit Answers" at bounding box center [409, 215] width 31 height 11
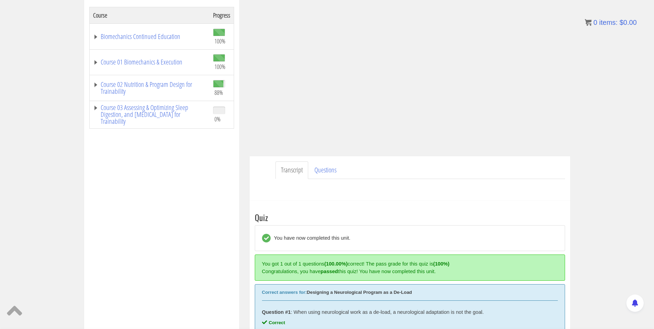
scroll to position [138, 0]
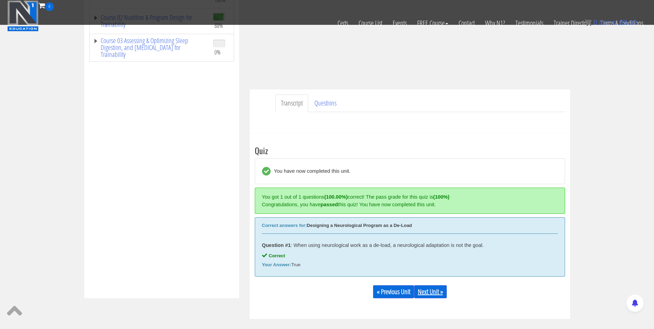
click at [436, 292] on link "Next Unit »" at bounding box center [430, 291] width 33 height 13
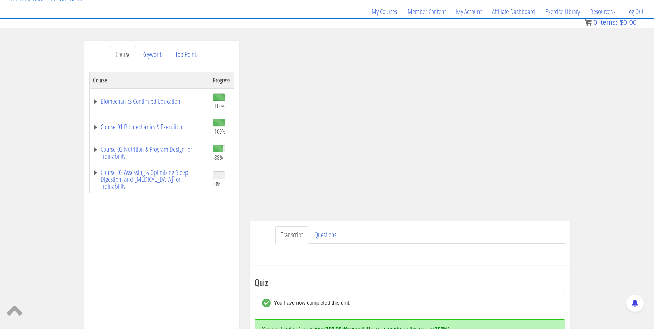
scroll to position [49, 0]
